Goal: Task Accomplishment & Management: Complete application form

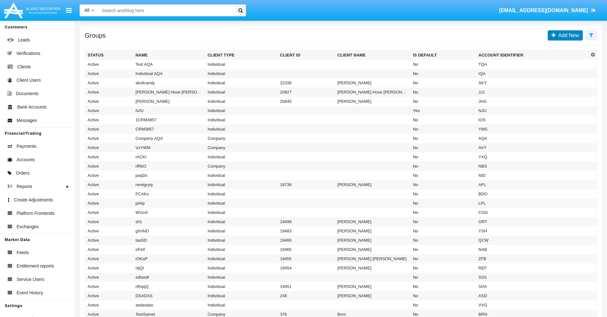
click at [568, 35] on span "Add New" at bounding box center [567, 35] width 23 height 5
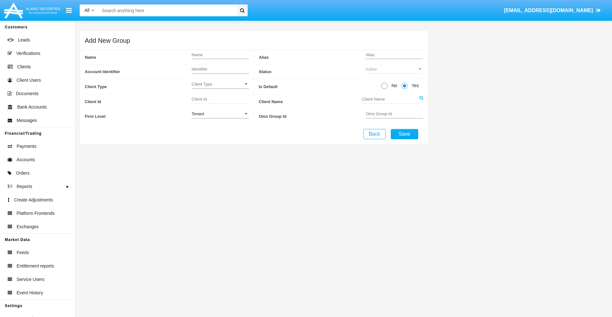
click at [393, 85] on span "No" at bounding box center [393, 85] width 11 height 7
click at [385, 89] on input "No" at bounding box center [384, 89] width 0 height 0
radio input "true"
type input "ozVOy"
type input "X"
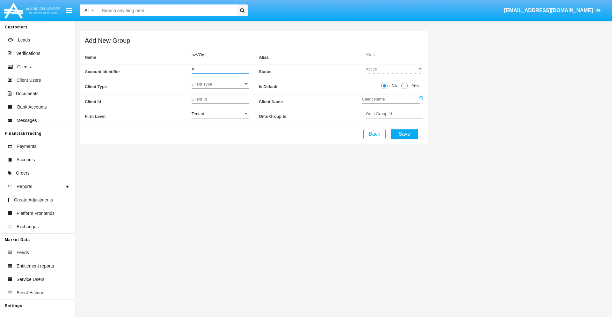
click at [220, 84] on span "Client Type" at bounding box center [218, 83] width 52 height 5
click at [220, 87] on span "Individual" at bounding box center [220, 87] width 57 height 12
click at [220, 114] on div "Tenant" at bounding box center [218, 113] width 52 height 5
click at [220, 117] on span "Tenant" at bounding box center [220, 117] width 57 height 12
type input "oaJlX"
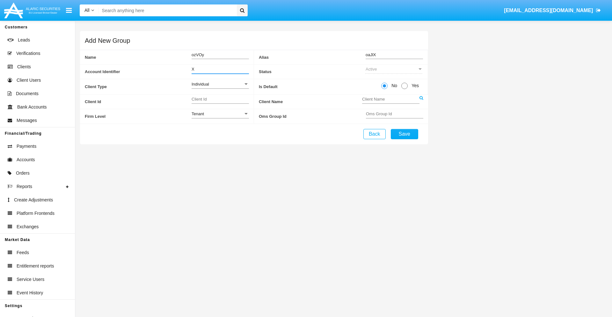
type input "X"
click at [404, 134] on button "Save" at bounding box center [404, 134] width 27 height 10
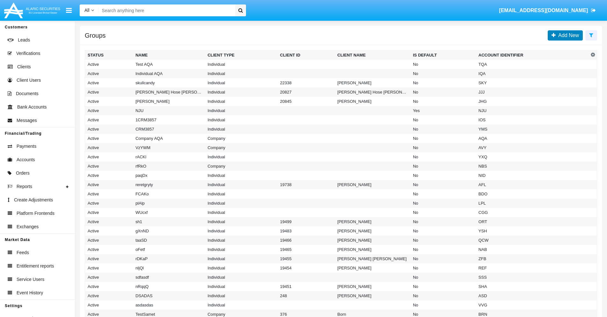
click at [568, 35] on span "Add New" at bounding box center [567, 35] width 23 height 5
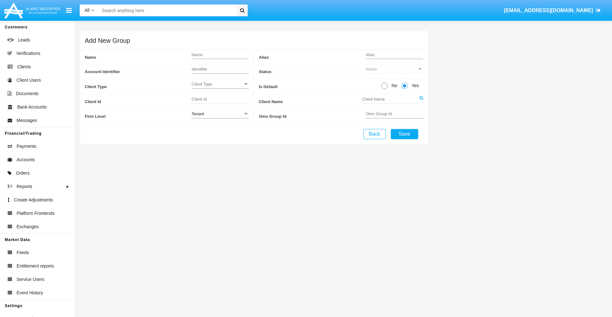
click at [393, 85] on span "No" at bounding box center [393, 85] width 11 height 7
click at [385, 89] on input "No" at bounding box center [384, 89] width 0 height 0
radio input "true"
click at [220, 84] on span "Client Type" at bounding box center [218, 83] width 52 height 5
click at [220, 100] on span "Company" at bounding box center [220, 100] width 57 height 12
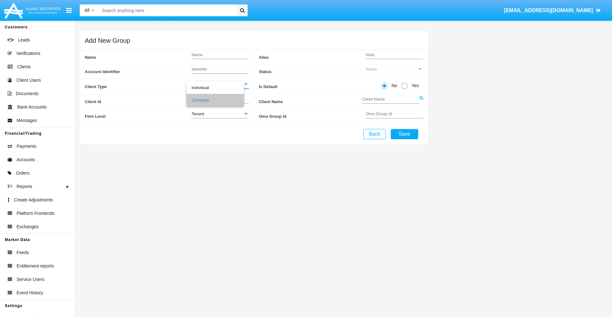
click at [421, 101] on link at bounding box center [422, 102] width 4 height 14
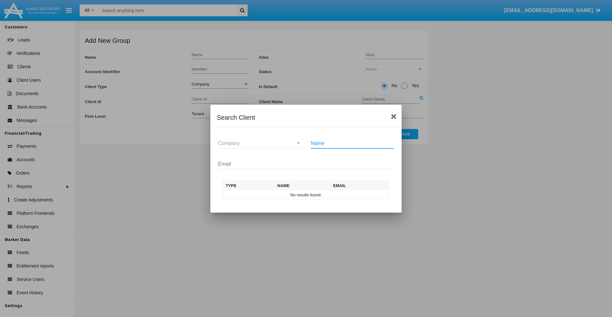
click at [352, 143] on input "Name" at bounding box center [352, 143] width 83 height 6
type input "FlashTurtles"
click at [312, 194] on td "FlashTurtles" at bounding box center [311, 195] width 67 height 10
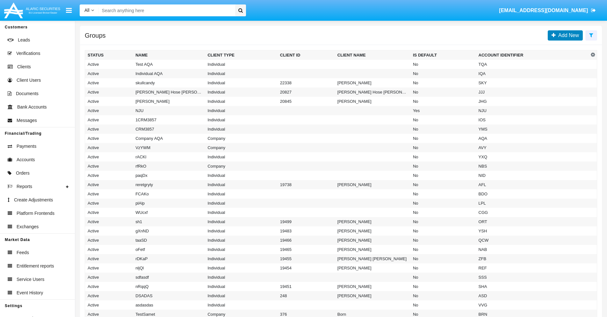
click at [568, 35] on span "Add New" at bounding box center [567, 35] width 23 height 5
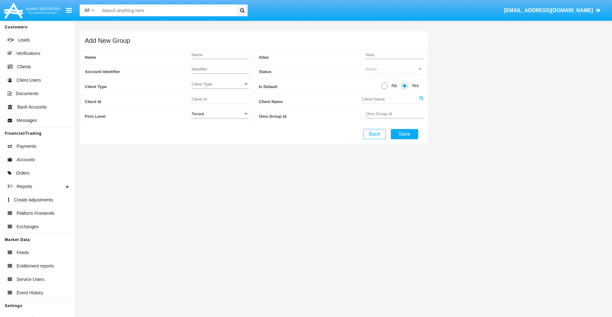
click at [393, 85] on span "No" at bounding box center [393, 85] width 11 height 7
click at [385, 89] on input "No" at bounding box center [384, 89] width 0 height 0
radio input "true"
click at [220, 84] on span "Client Type" at bounding box center [218, 83] width 52 height 5
click at [220, 87] on span "Individual" at bounding box center [215, 87] width 47 height 12
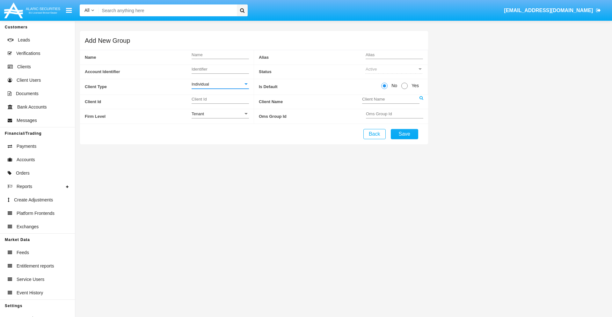
click at [421, 101] on link at bounding box center [422, 102] width 4 height 14
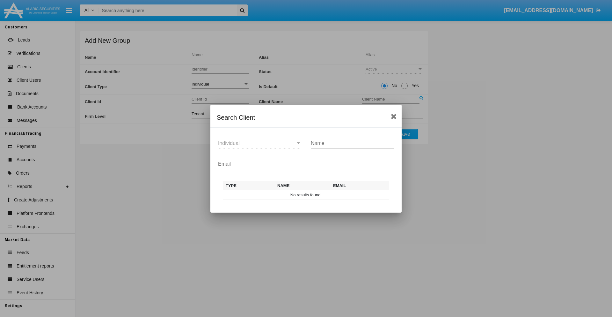
click at [306, 164] on input "Email" at bounding box center [306, 164] width 176 height 6
type input "[EMAIL_ADDRESS][DOMAIN_NAME]"
click at [358, 194] on td "[EMAIL_ADDRESS][DOMAIN_NAME]" at bounding box center [358, 195] width 61 height 10
